Goal: Information Seeking & Learning: Find specific fact

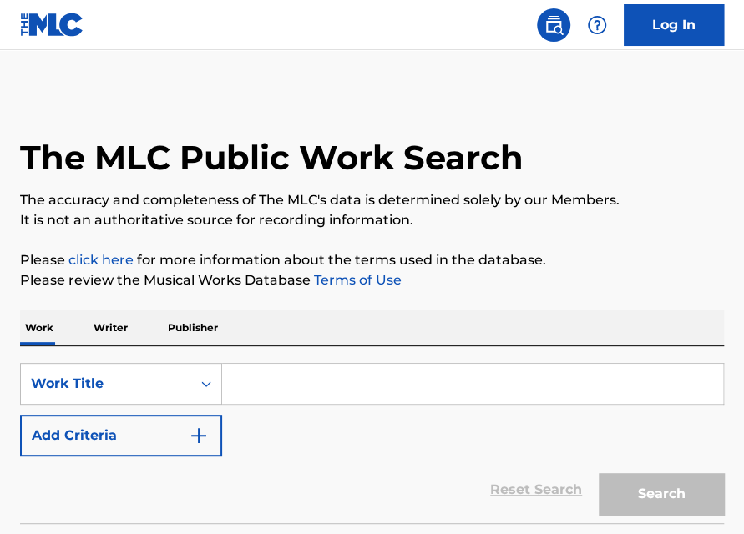
click at [286, 402] on input "Search Form" at bounding box center [472, 384] width 501 height 40
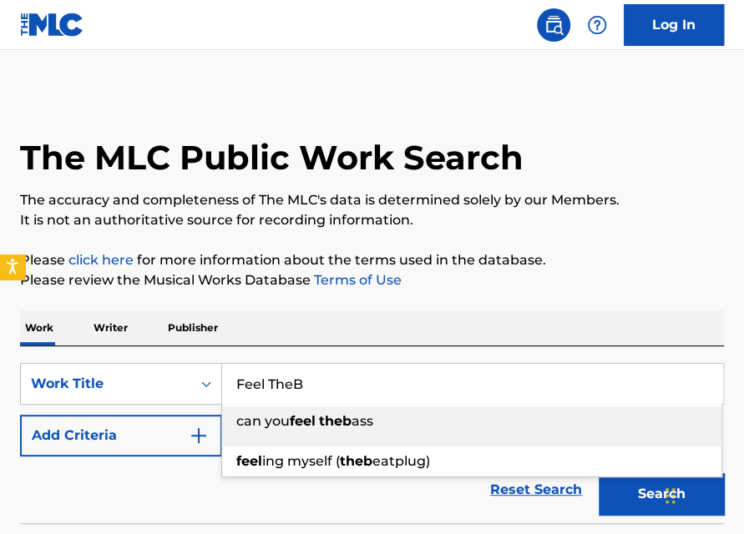
click at [374, 383] on input "Feel TheB" at bounding box center [472, 384] width 501 height 40
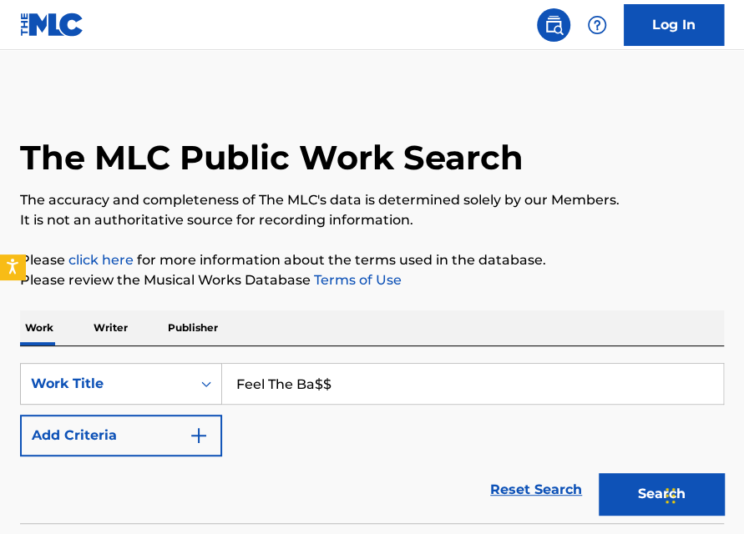
type input "Feel The Ba$$"
click at [598, 473] on button "Search" at bounding box center [660, 494] width 125 height 42
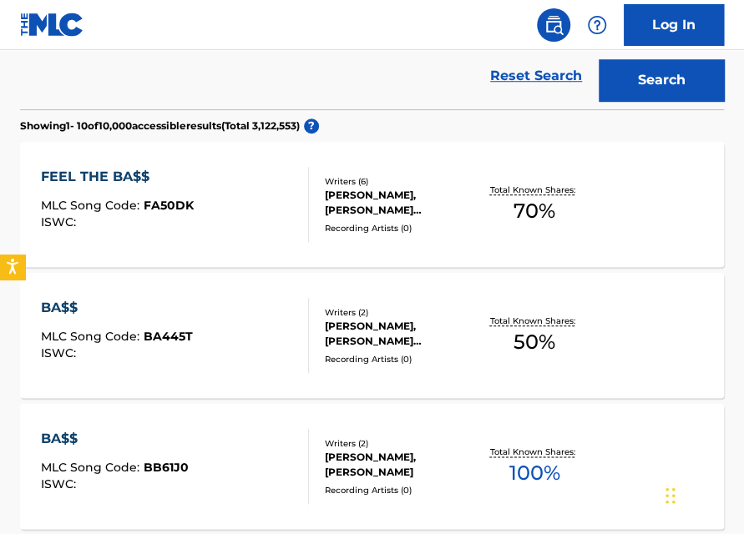
scroll to position [412, 0]
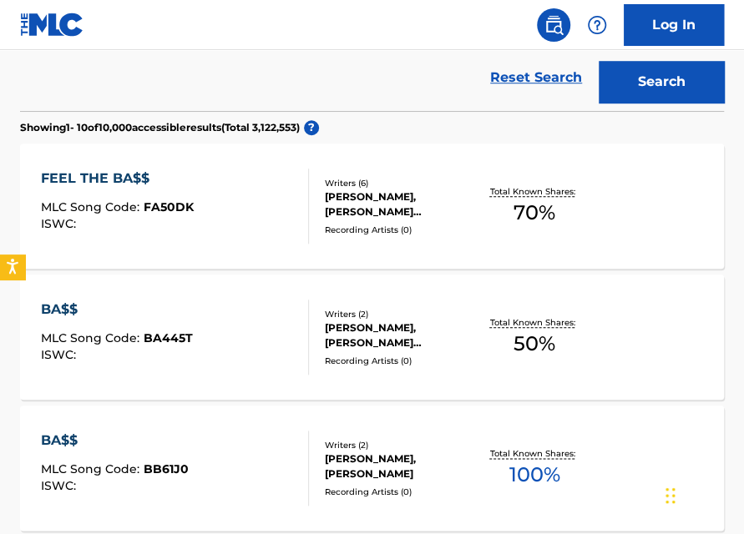
click at [287, 178] on div "FEEL THE BA$$ MLC Song Code : FA50DK ISWC :" at bounding box center [174, 206] width 267 height 75
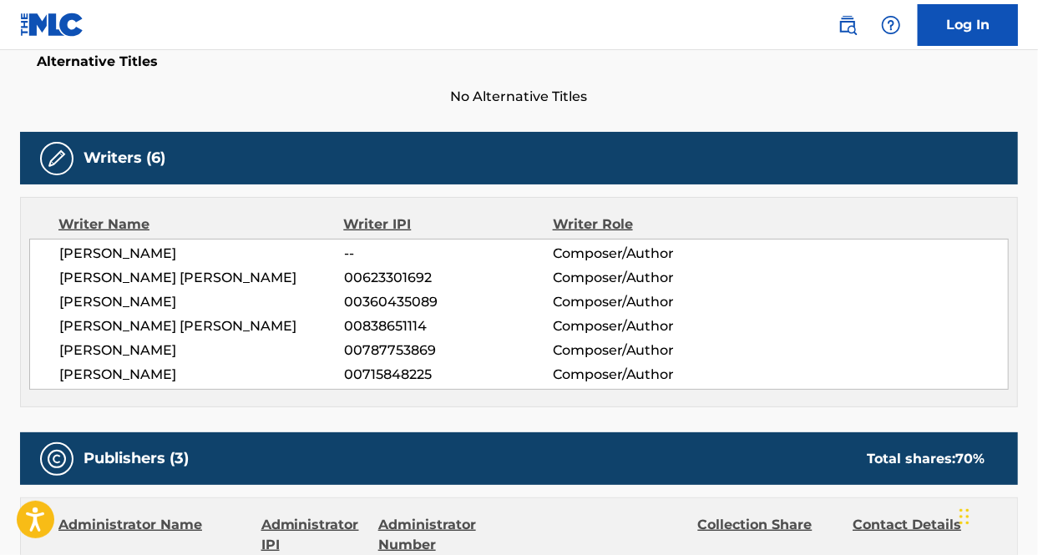
scroll to position [457, 0]
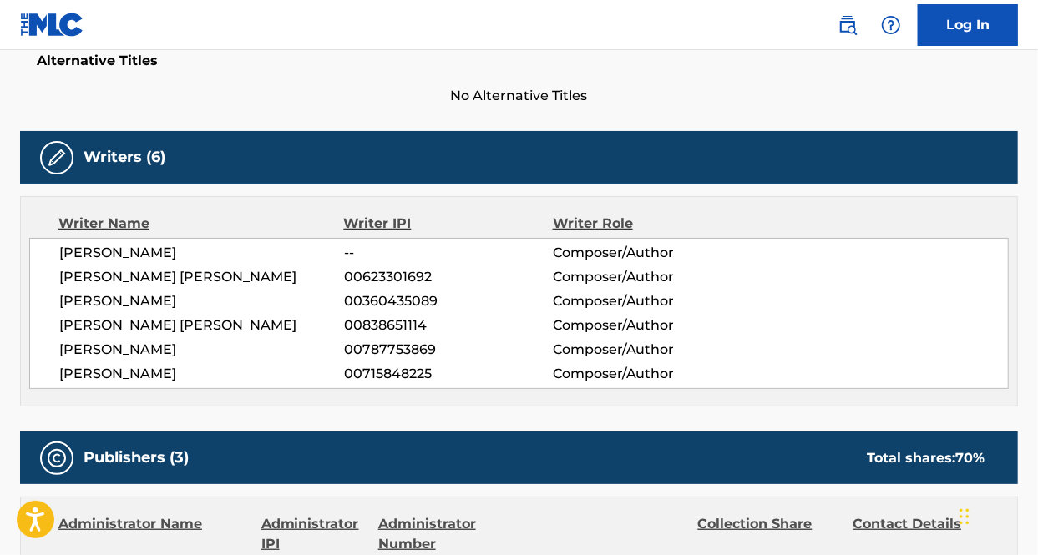
click at [564, 62] on h5 "Alternative Titles" at bounding box center [519, 61] width 964 height 17
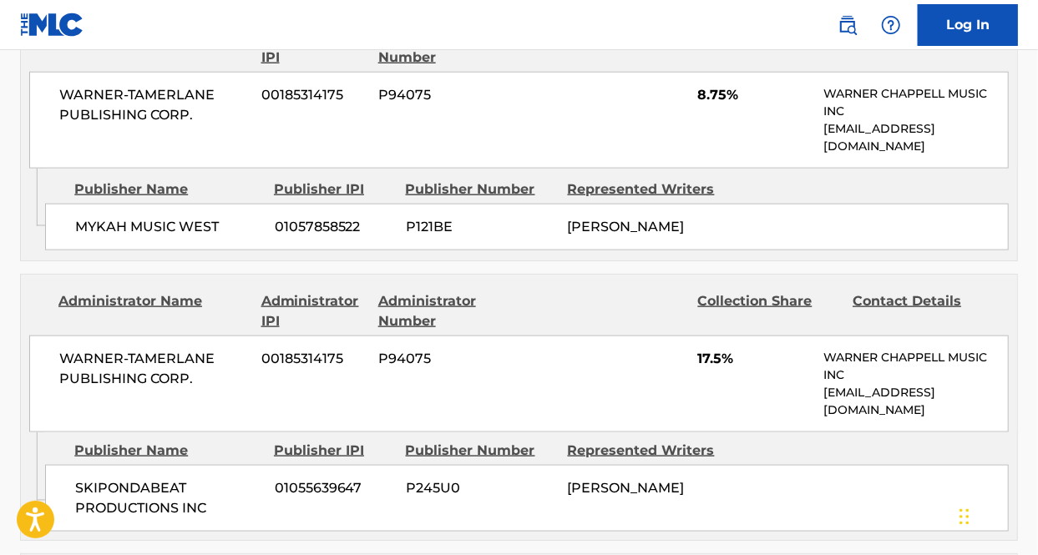
scroll to position [942, 0]
click at [626, 522] on div "SKIPONDABEAT PRODUCTIONS INC 01055639647 P245U0 [PERSON_NAME]" at bounding box center [526, 499] width 963 height 67
click at [279, 443] on div "Publisher IPI" at bounding box center [333, 452] width 119 height 20
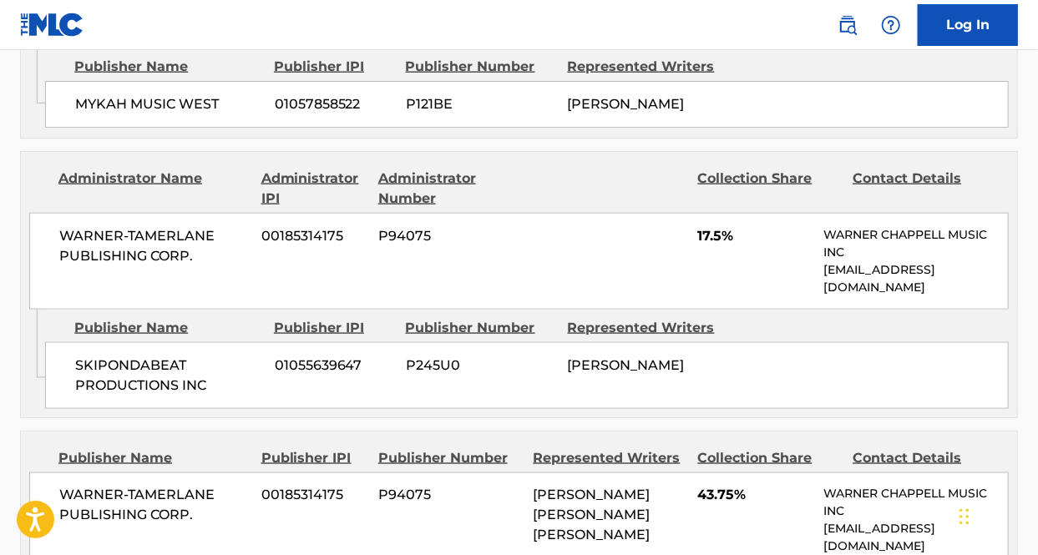
scroll to position [1067, 0]
click at [571, 450] on div "Represented Writers" at bounding box center [609, 457] width 152 height 20
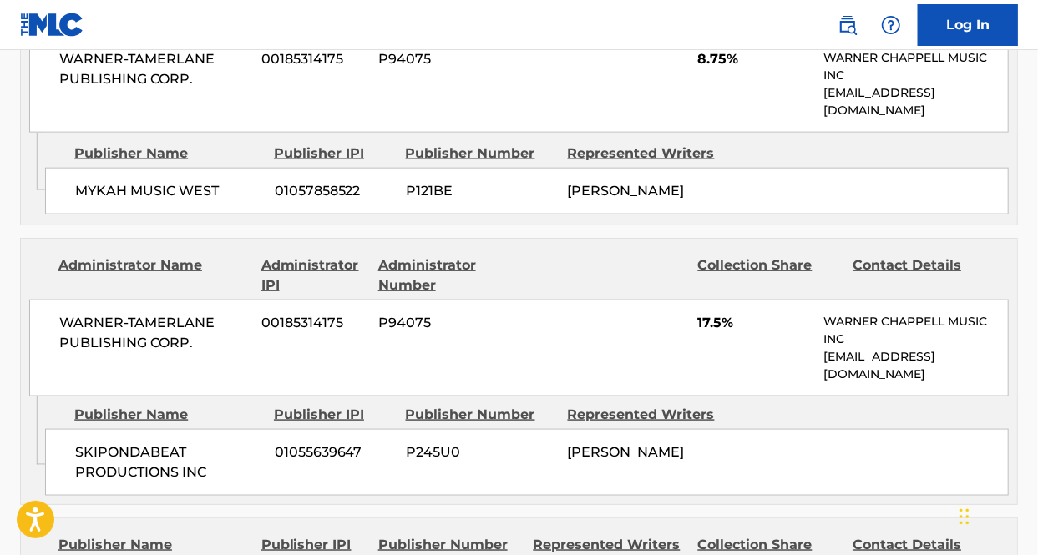
scroll to position [980, 0]
click at [621, 464] on div "SKIPONDABEAT PRODUCTIONS INC 01055639647 P245U0 [PERSON_NAME]" at bounding box center [526, 461] width 963 height 67
click at [587, 270] on div at bounding box center [609, 275] width 152 height 40
click at [624, 474] on div "SKIPONDABEAT PRODUCTIONS INC 01055639647 P245U0 [PERSON_NAME]" at bounding box center [526, 461] width 963 height 67
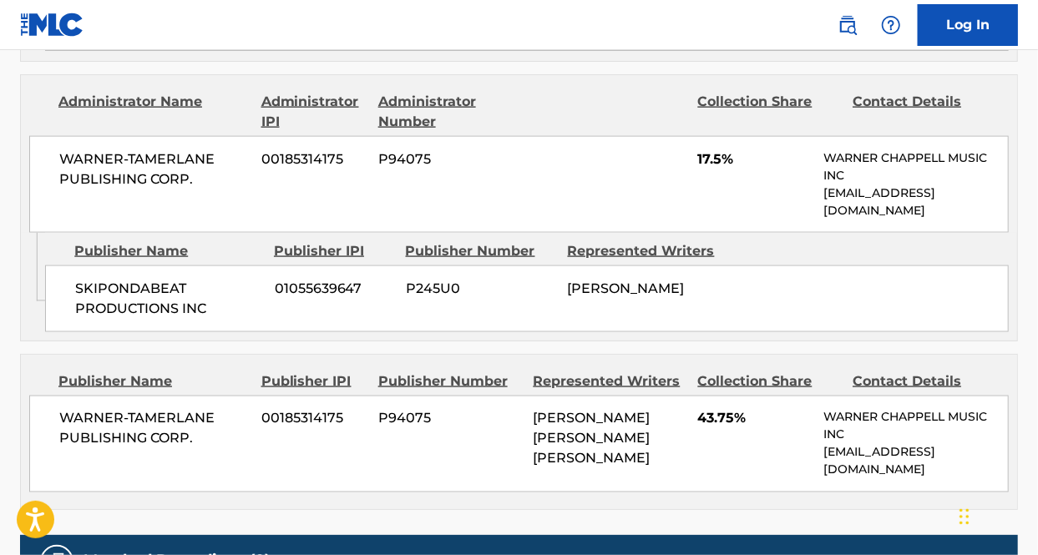
scroll to position [1049, 0]
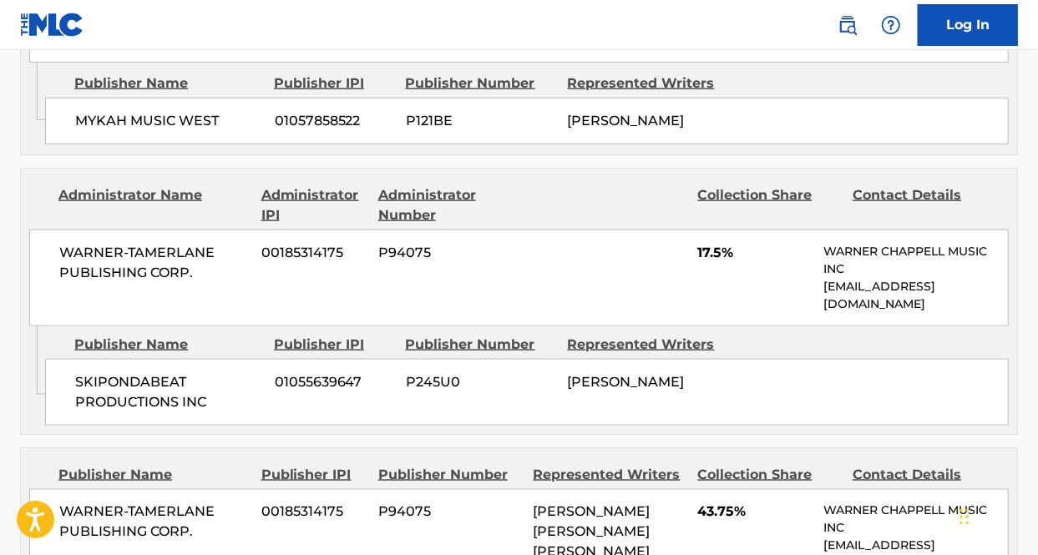
click at [743, 359] on div "SKIPONDABEAT PRODUCTIONS INC 01055639647 P245U0 [PERSON_NAME]" at bounding box center [526, 392] width 963 height 67
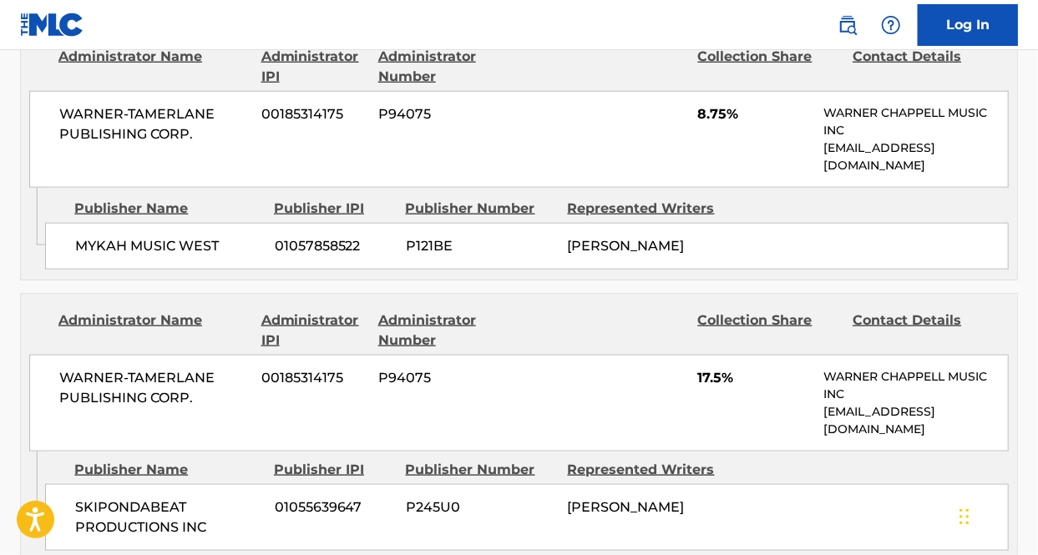
scroll to position [923, 0]
click at [743, 231] on div "MYKAH MUSIC WEST 01057858522 P121BE [PERSON_NAME]" at bounding box center [526, 247] width 963 height 47
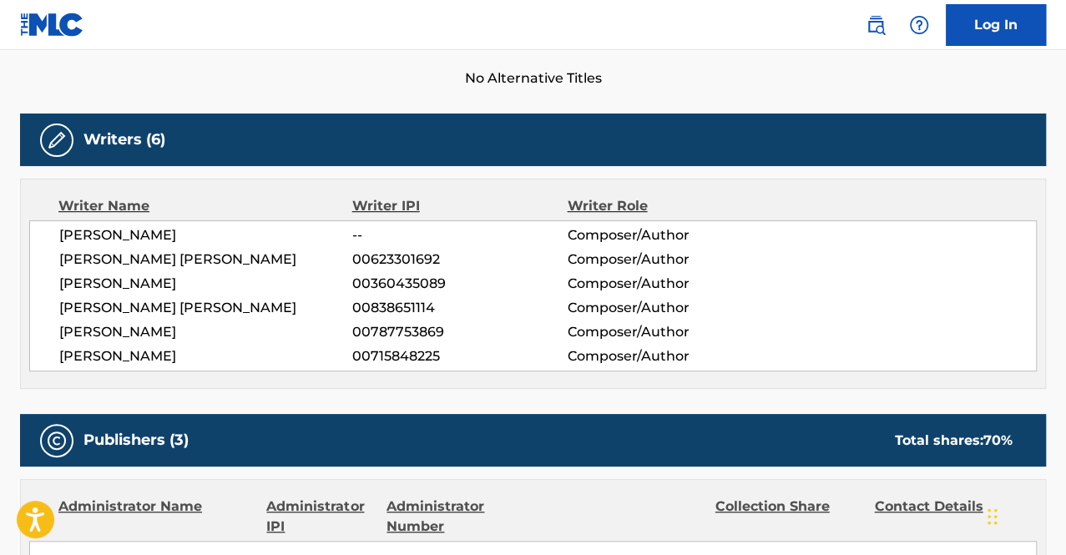
scroll to position [481, 0]
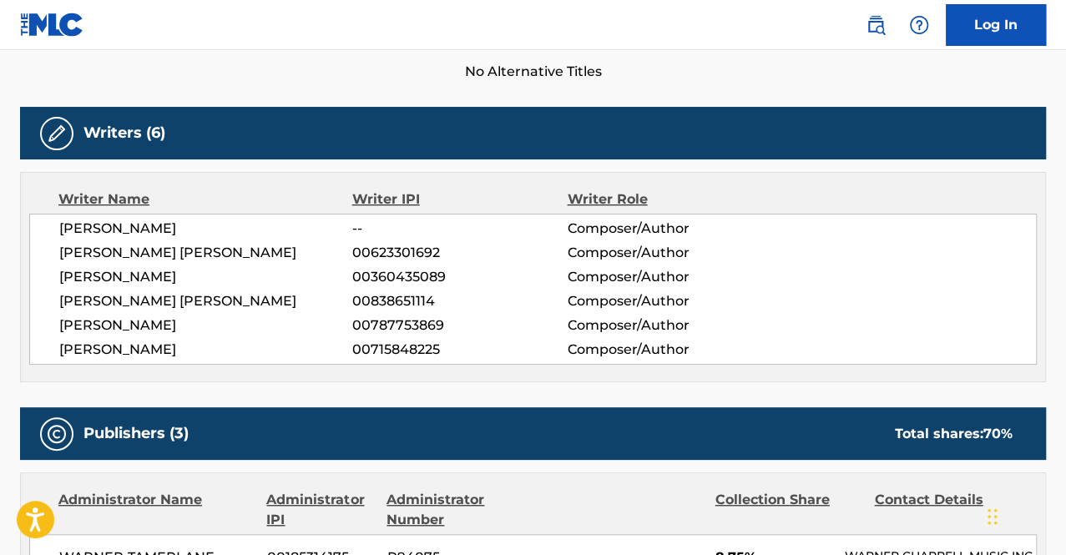
click at [62, 86] on div "Work Detail Member Work Identifier -- MLC Song Code FA50DK ISWC -- Duration --:…" at bounding box center [533, 537] width 1026 height 1442
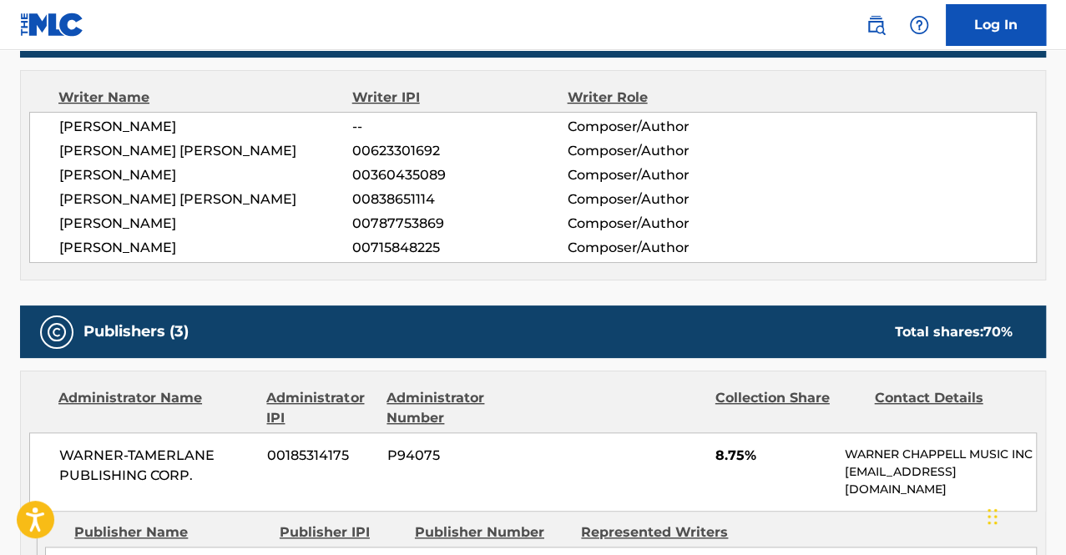
scroll to position [475, 0]
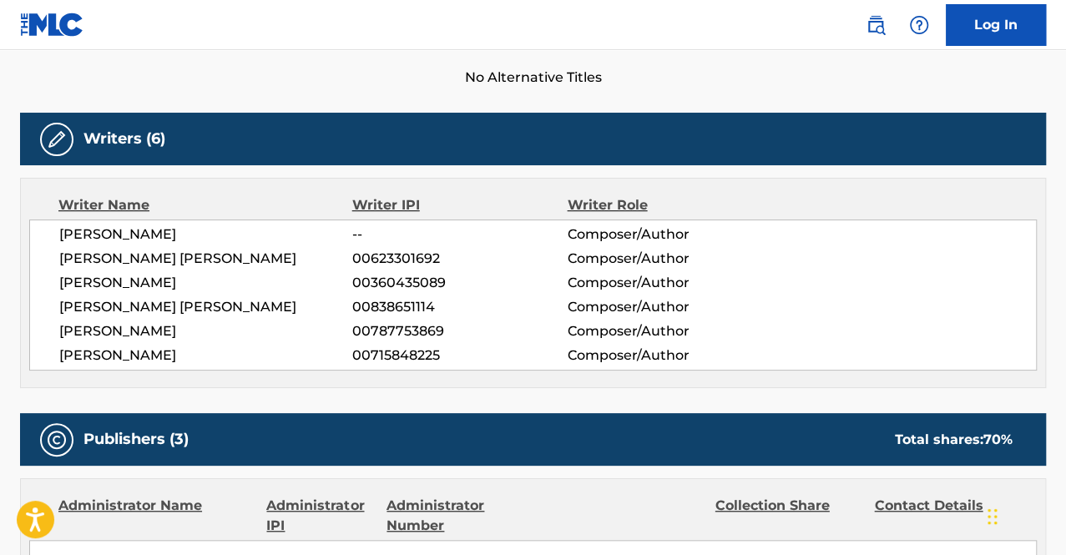
click at [743, 230] on div "[PERSON_NAME] -- Composer/Author" at bounding box center [547, 235] width 977 height 20
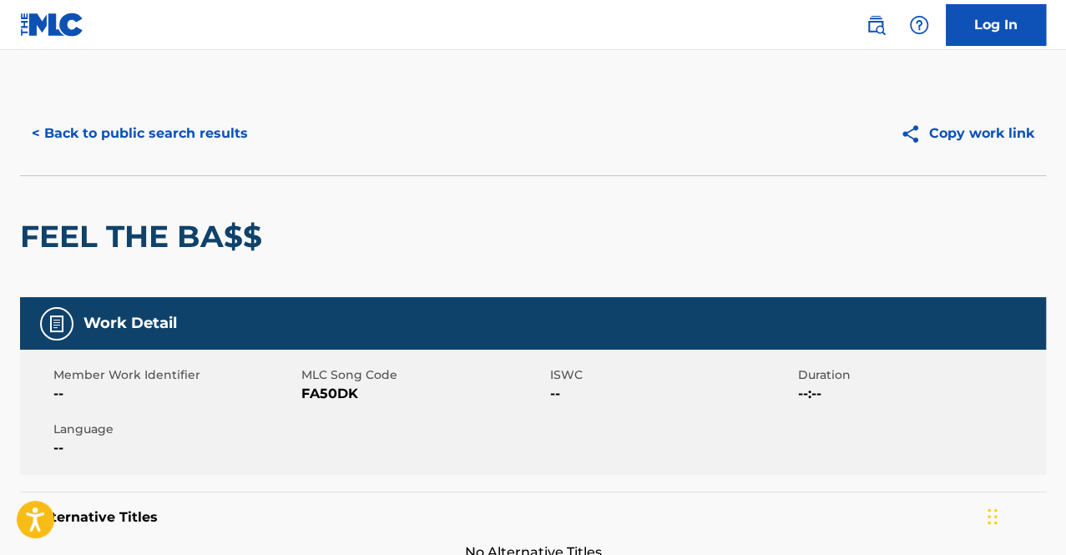
click at [84, 116] on button "< Back to public search results" at bounding box center [140, 134] width 240 height 42
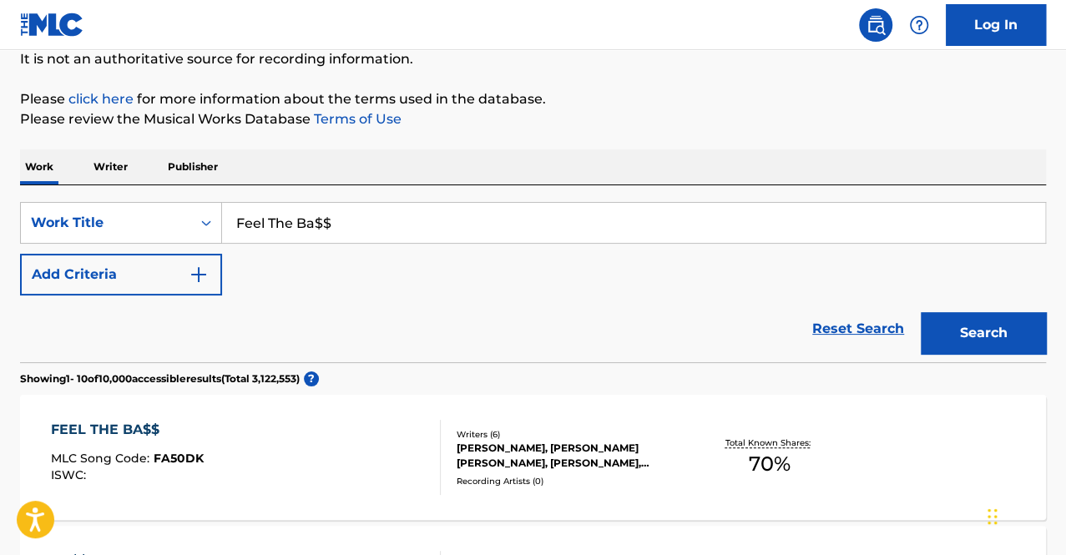
scroll to position [169, 0]
click at [165, 255] on button "Add Criteria" at bounding box center [121, 276] width 202 height 42
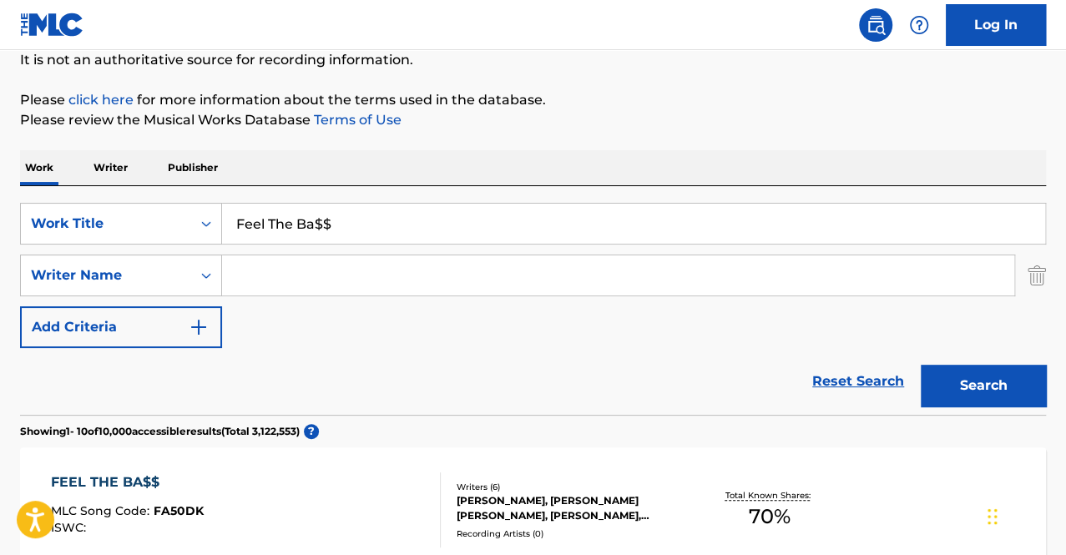
drag, startPoint x: 376, startPoint y: 215, endPoint x: 227, endPoint y: 221, distance: 148.7
click at [227, 221] on input "Feel The Ba$$" at bounding box center [633, 224] width 823 height 40
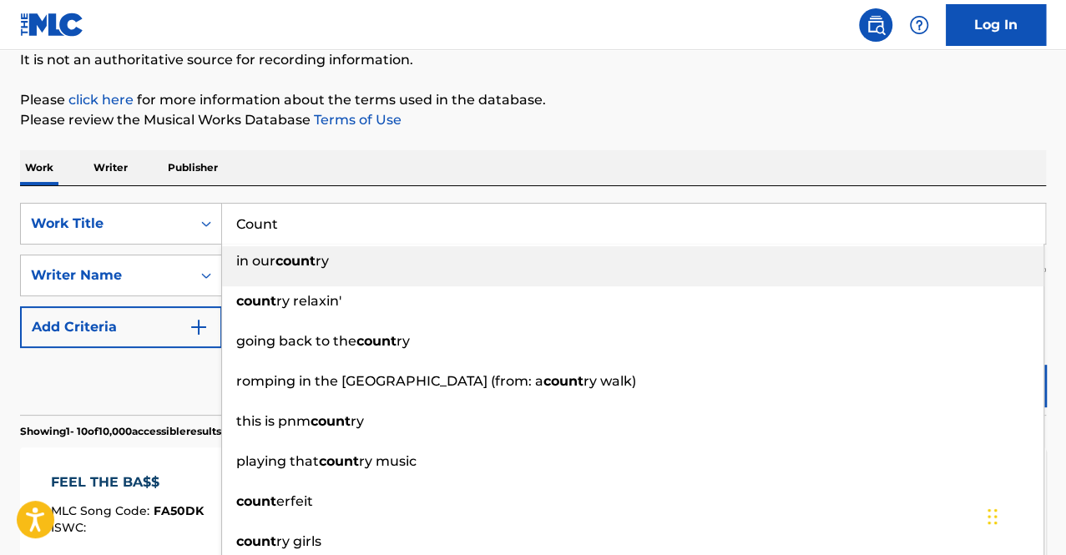
type input "Count"
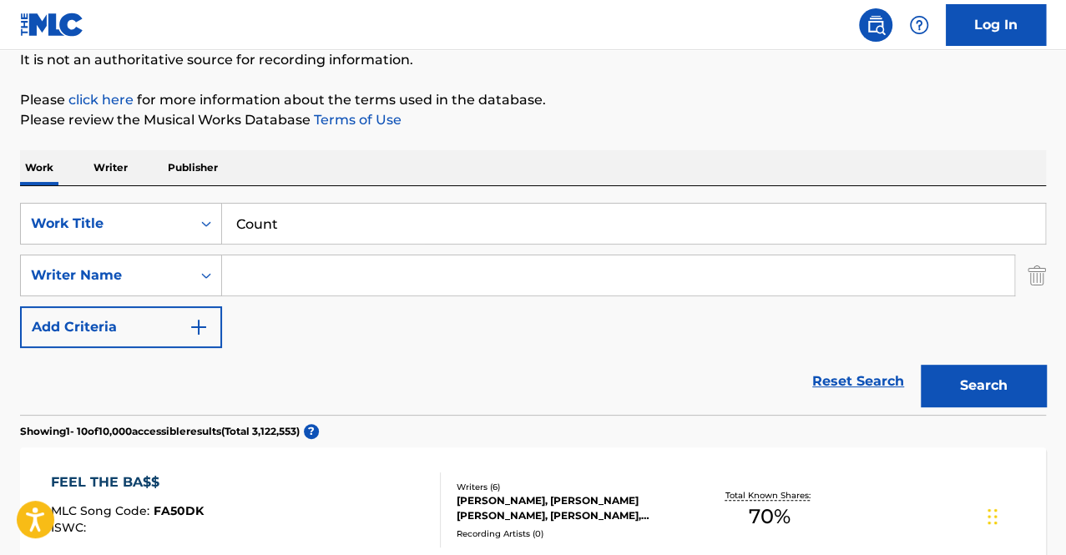
click at [290, 169] on div "Work Writer Publisher" at bounding box center [533, 167] width 1026 height 35
click at [264, 286] on input "Search Form" at bounding box center [618, 275] width 792 height 40
click at [743, 365] on button "Search" at bounding box center [983, 386] width 125 height 42
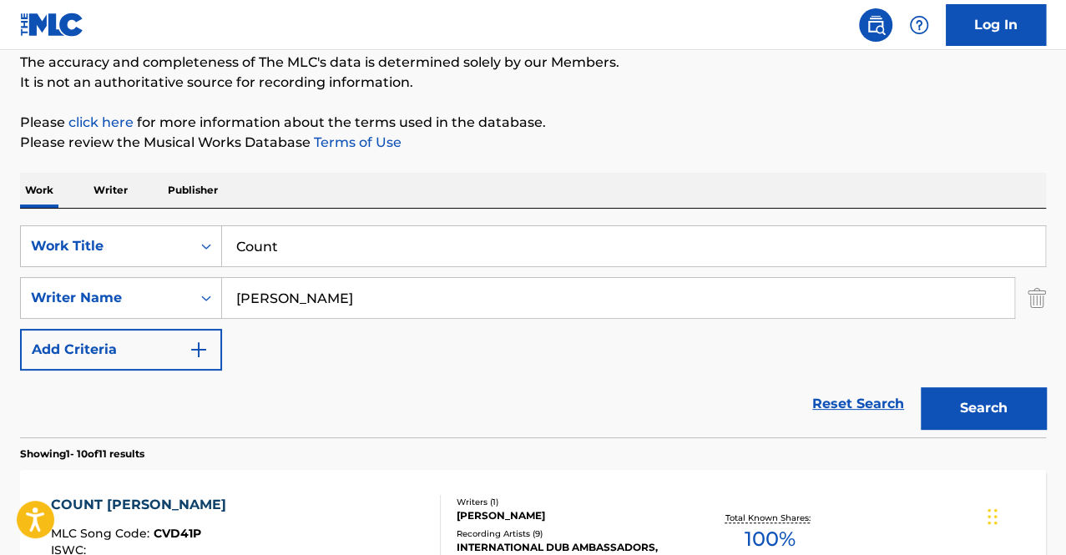
scroll to position [145, 0]
drag, startPoint x: 302, startPoint y: 294, endPoint x: 208, endPoint y: 293, distance: 94.3
click at [208, 293] on div "SearchWithCriteria8c03f2b9-7881-49a3-b550-d4126c911619 Writer Name [PERSON_NAME]" at bounding box center [533, 299] width 1026 height 42
type input "[PERSON_NAME]"
click at [743, 388] on button "Search" at bounding box center [983, 409] width 125 height 42
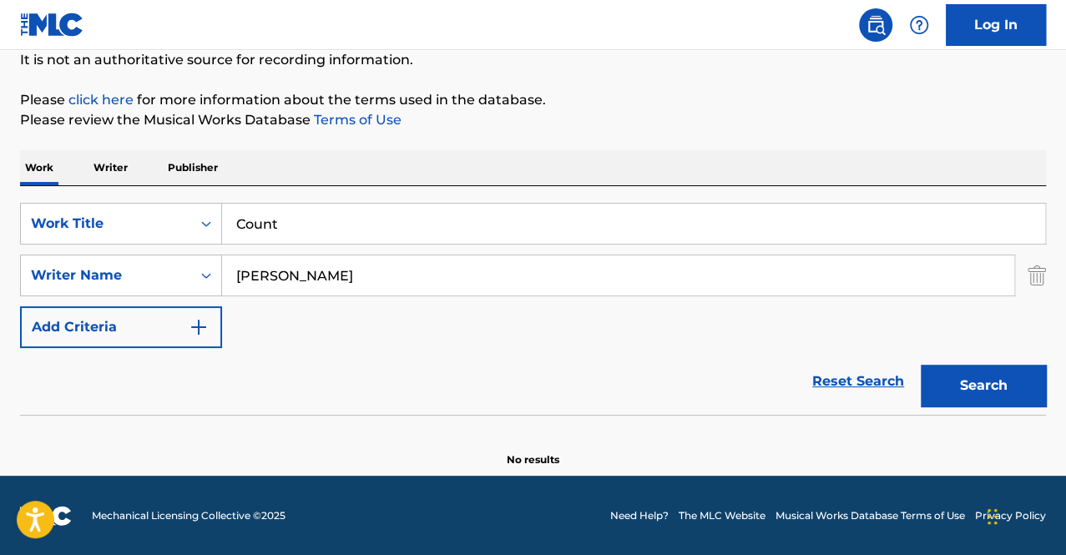
scroll to position [168, 0]
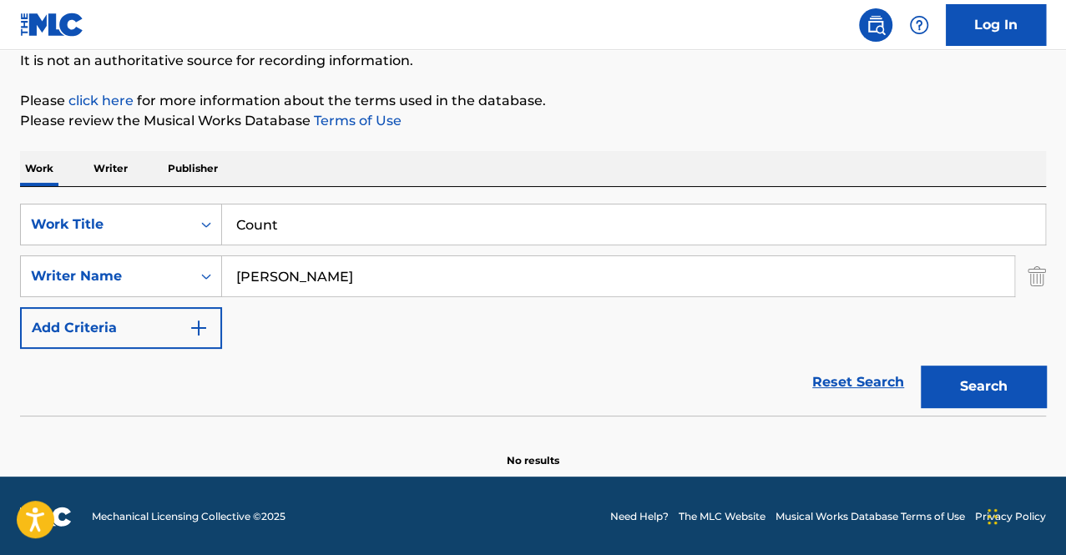
click at [743, 396] on button "Search" at bounding box center [983, 387] width 125 height 42
